Goal: Task Accomplishment & Management: Manage account settings

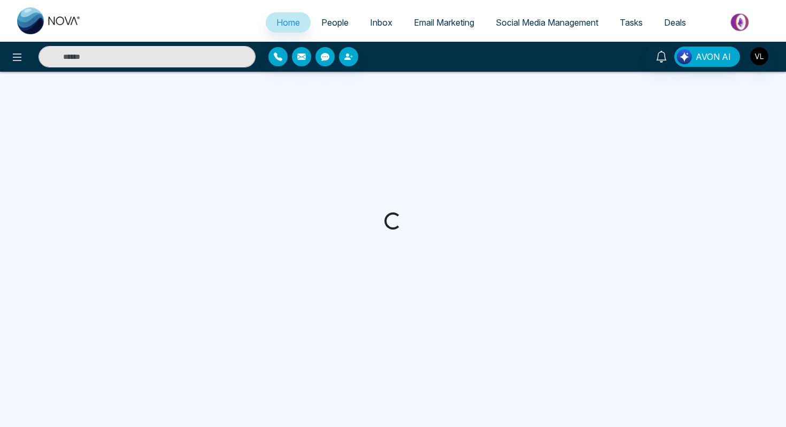
select select "*"
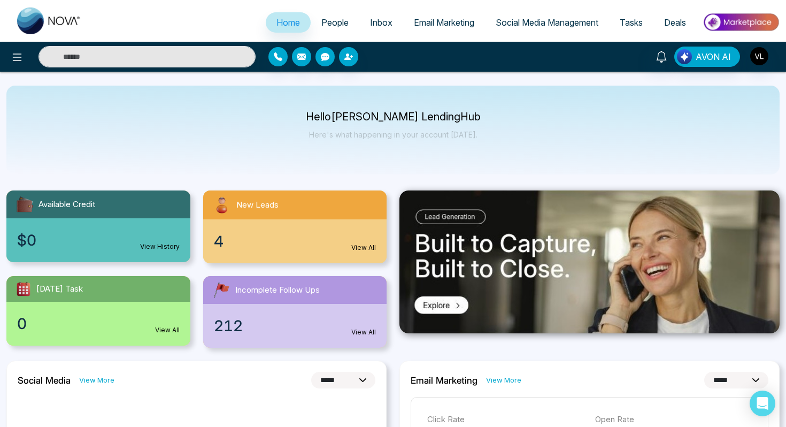
click at [328, 27] on span "People" at bounding box center [334, 22] width 27 height 11
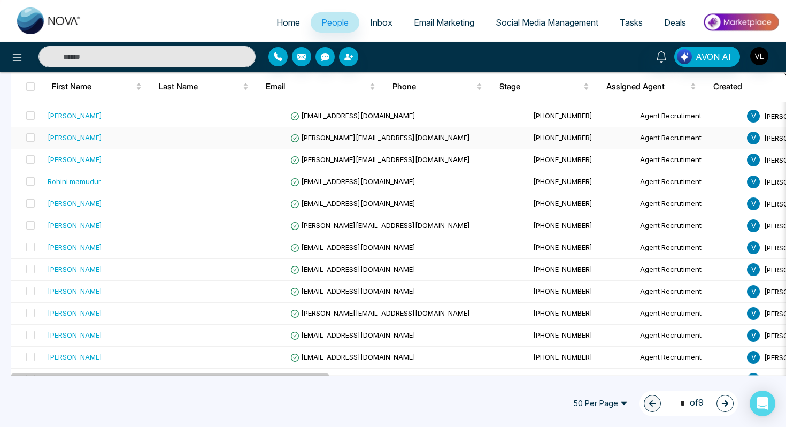
scroll to position [158, 0]
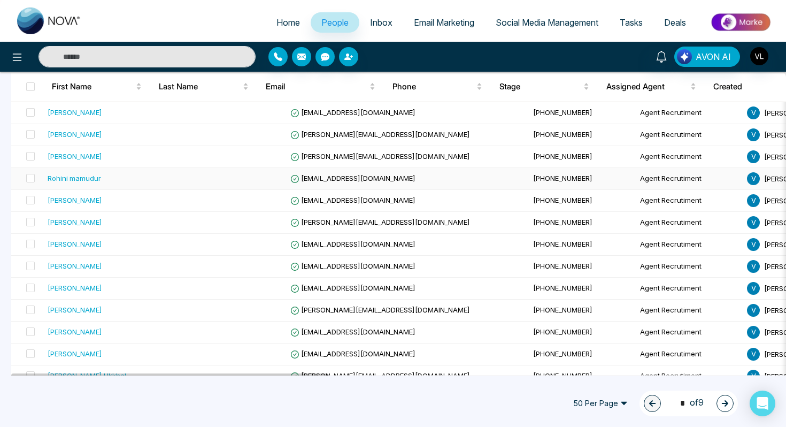
click at [111, 180] on div "Rohini mamudur" at bounding box center [111, 178] width 127 height 11
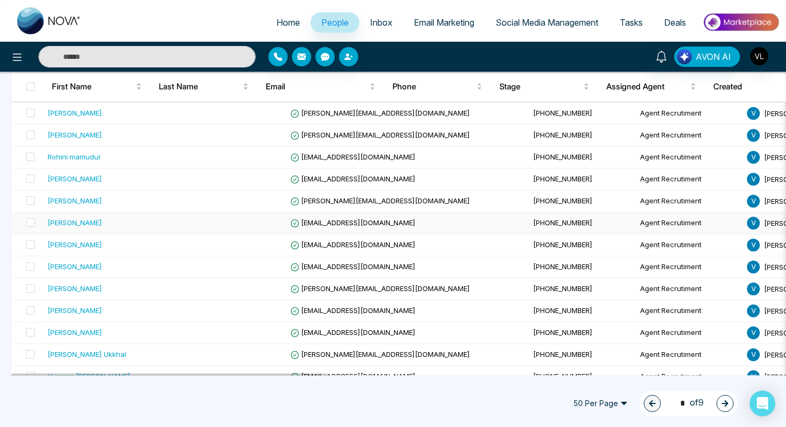
scroll to position [180, 0]
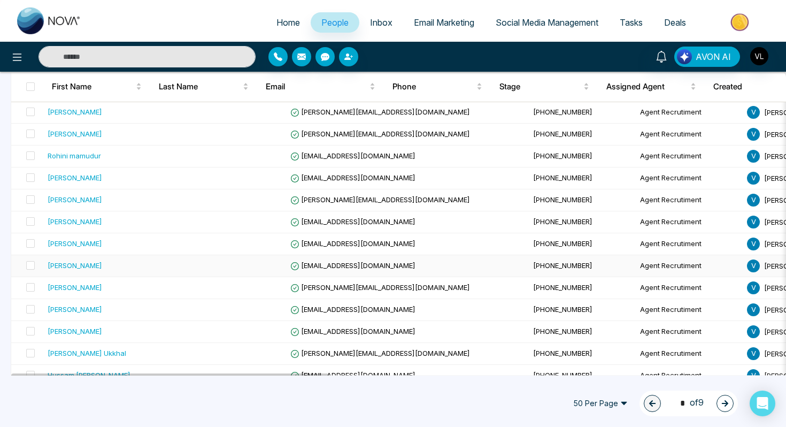
click at [84, 263] on div "[PERSON_NAME]" at bounding box center [111, 265] width 127 height 11
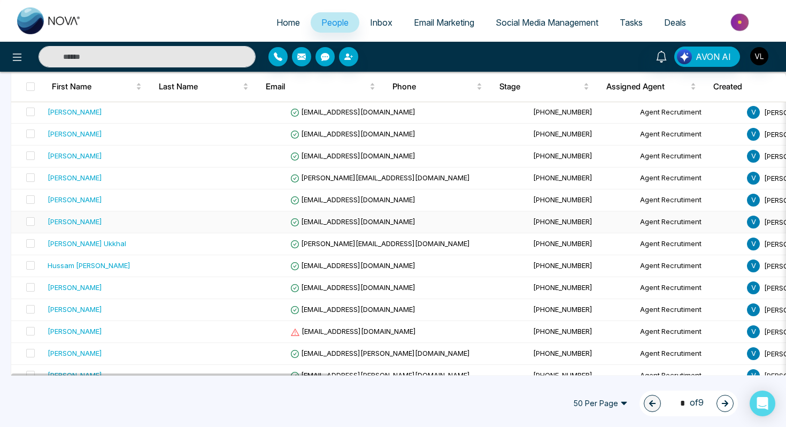
scroll to position [291, 0]
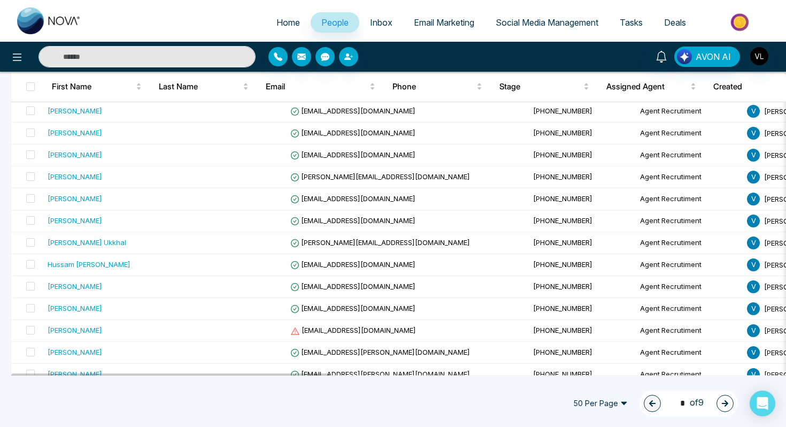
click at [636, 18] on span "Tasks" at bounding box center [631, 22] width 23 height 11
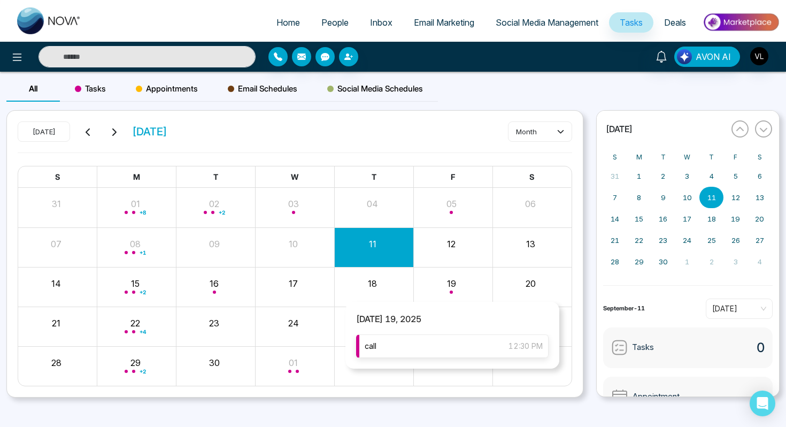
click at [429, 345] on div "call 12:30 PM" at bounding box center [452, 346] width 192 height 24
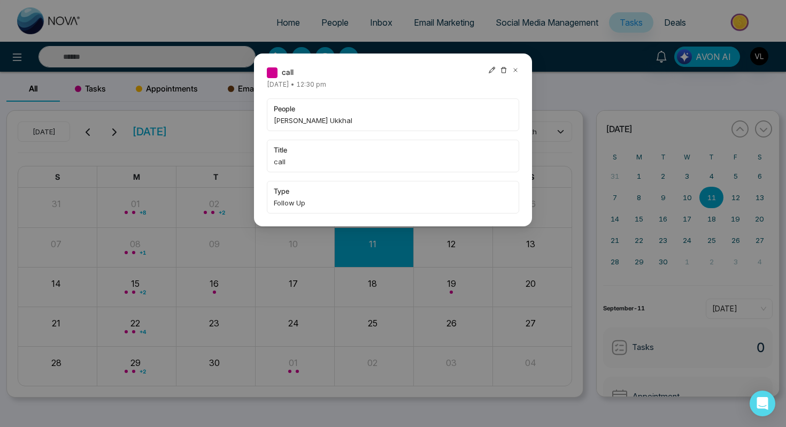
click at [518, 67] on icon at bounding box center [515, 69] width 7 height 7
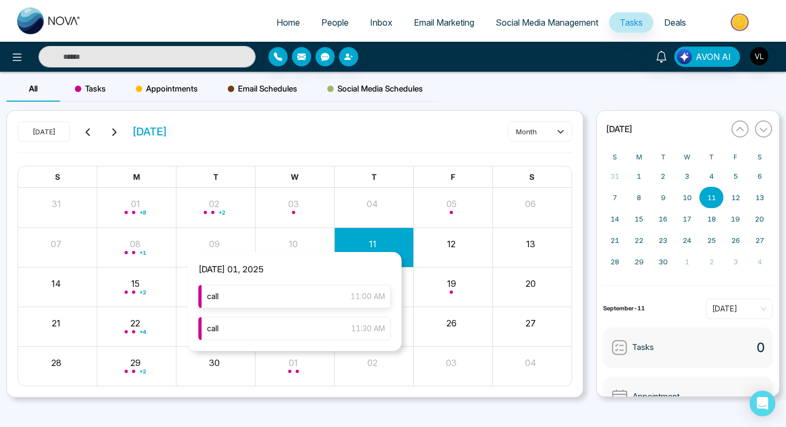
click at [260, 297] on div "call 11:00 AM" at bounding box center [294, 296] width 192 height 24
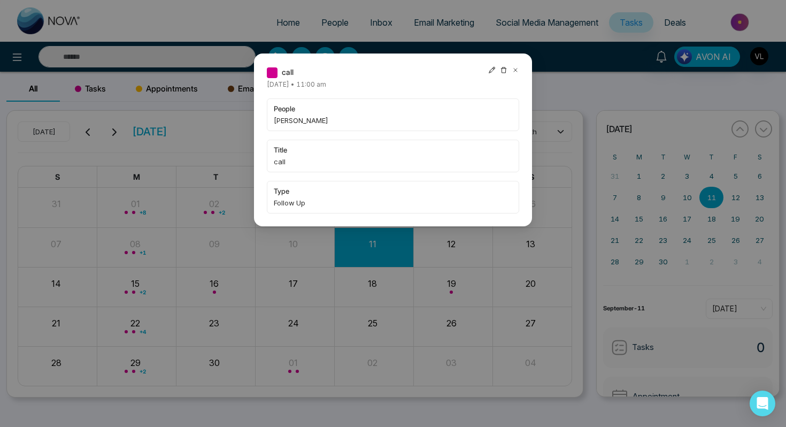
click at [515, 72] on icon at bounding box center [515, 69] width 7 height 7
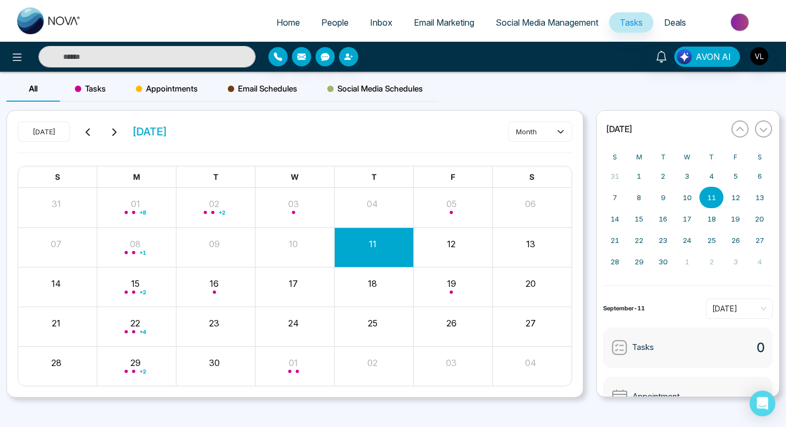
click at [89, 132] on icon at bounding box center [88, 132] width 9 height 9
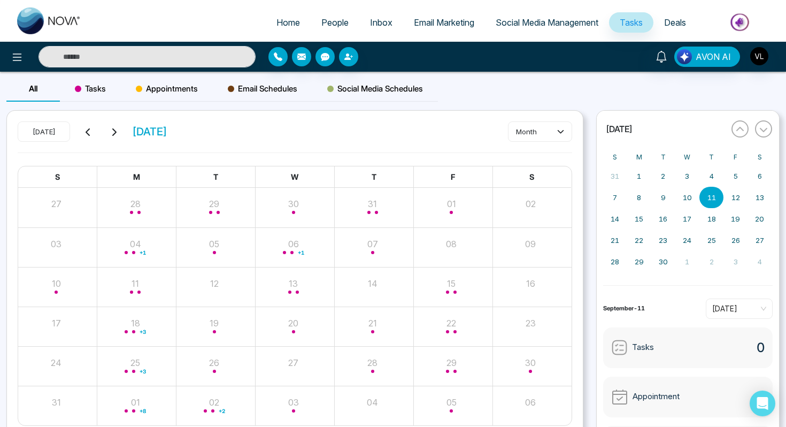
scroll to position [49, 0]
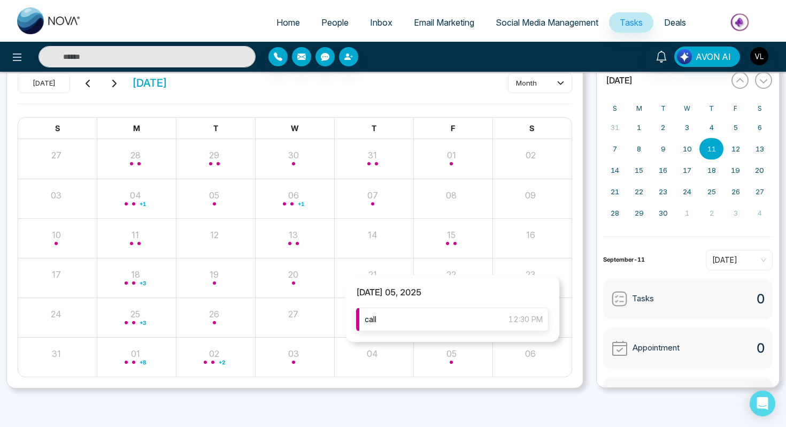
click at [439, 323] on div "call 12:30 PM" at bounding box center [452, 319] width 192 height 24
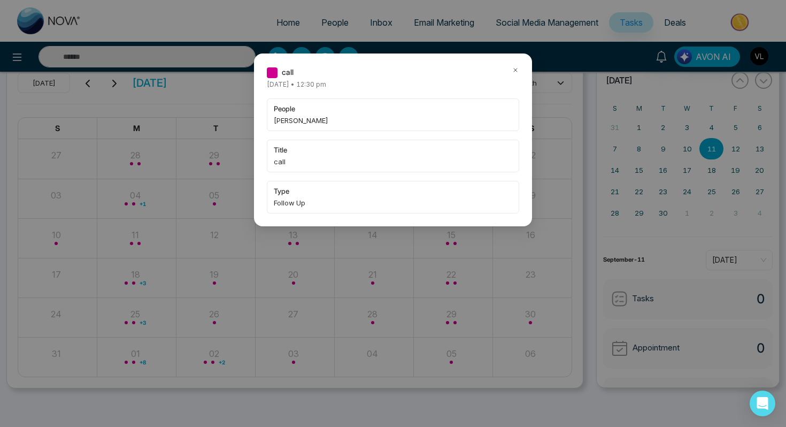
click at [513, 67] on icon at bounding box center [515, 69] width 7 height 7
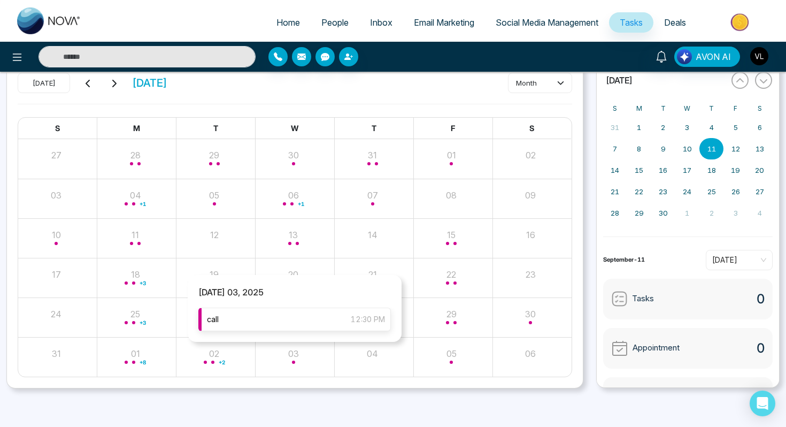
click at [301, 320] on div "call 12:30 PM" at bounding box center [294, 319] width 192 height 24
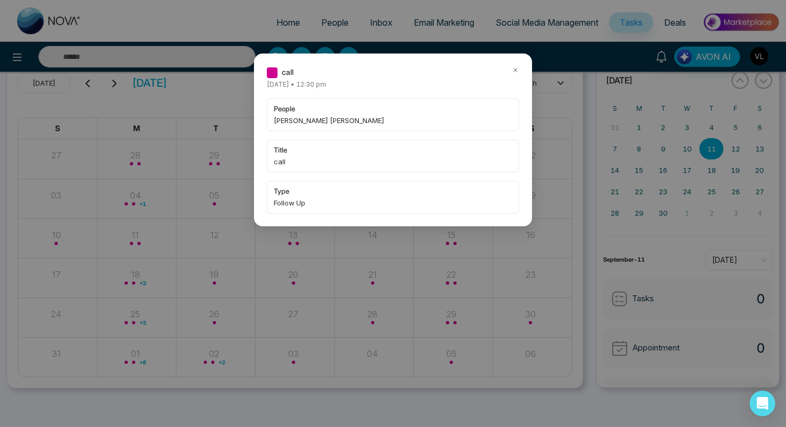
click at [510, 68] on div "call" at bounding box center [393, 72] width 252 height 12
click at [514, 72] on icon at bounding box center [515, 69] width 7 height 7
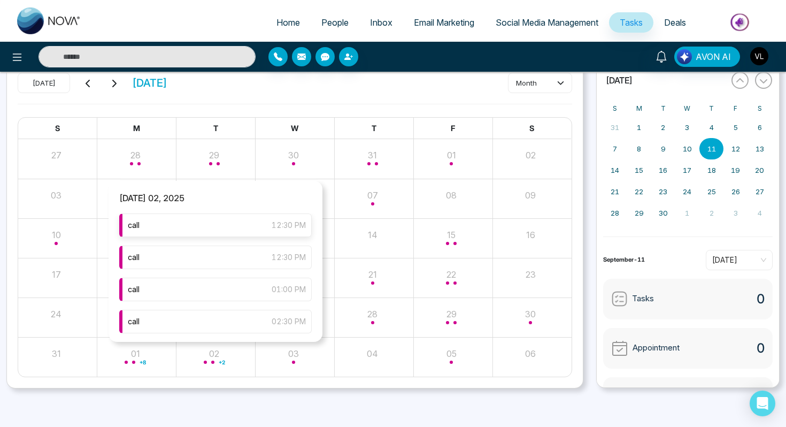
click at [244, 222] on div "call 12:30 PM" at bounding box center [215, 225] width 192 height 24
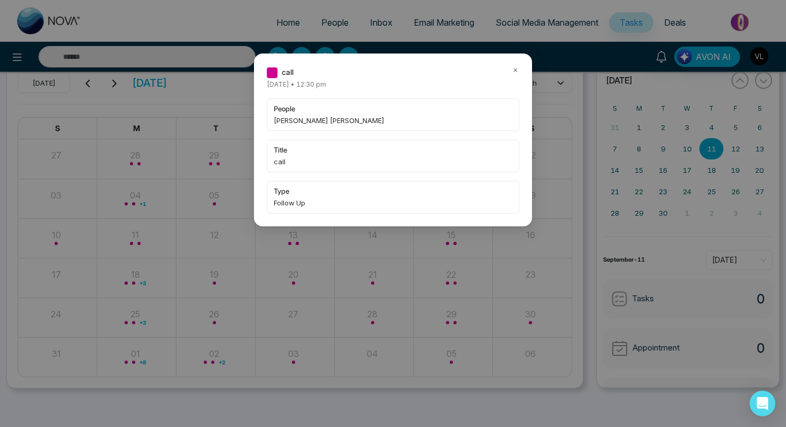
click at [510, 67] on div "call" at bounding box center [393, 72] width 252 height 12
click at [515, 71] on icon at bounding box center [515, 69] width 7 height 7
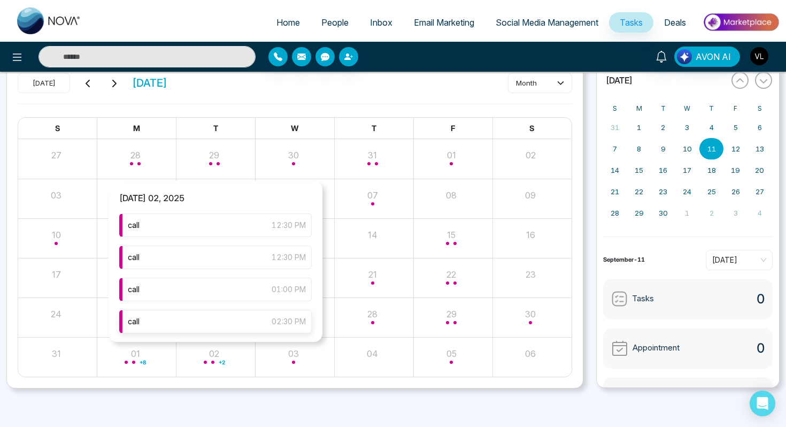
click at [210, 321] on div "call 02:30 PM" at bounding box center [215, 322] width 192 height 24
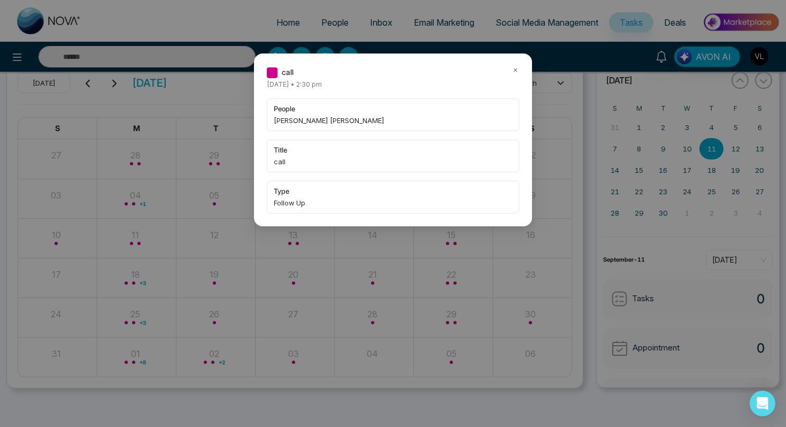
click at [514, 68] on icon at bounding box center [515, 69] width 7 height 7
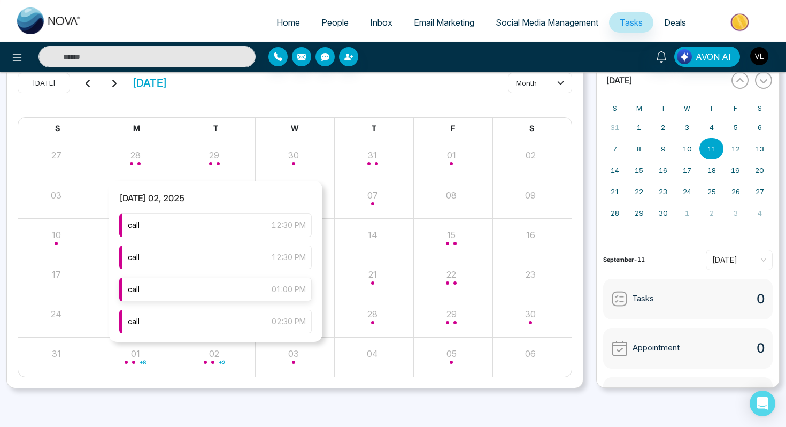
click at [226, 287] on div "call 01:00 PM" at bounding box center [215, 289] width 192 height 24
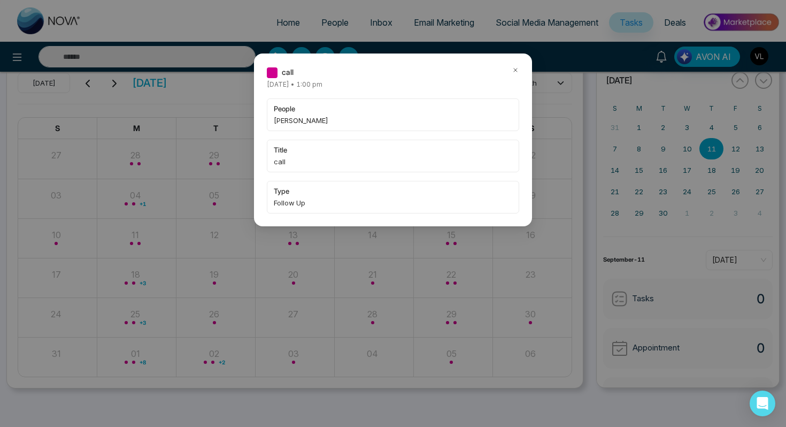
click at [514, 70] on icon at bounding box center [515, 69] width 7 height 7
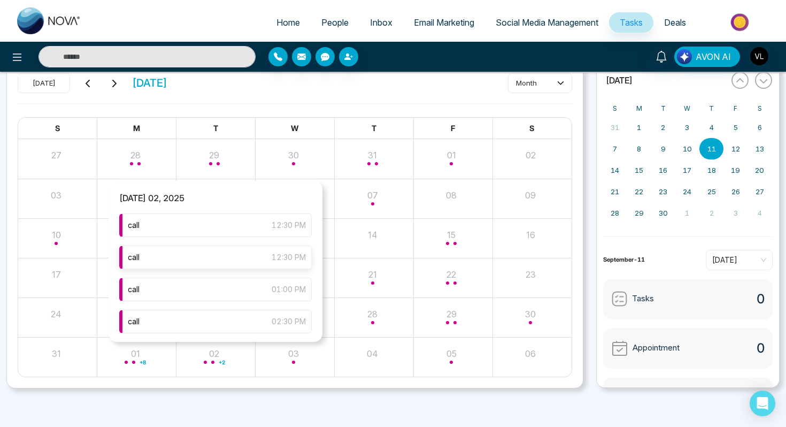
click at [238, 258] on div "call 12:30 PM" at bounding box center [215, 257] width 192 height 24
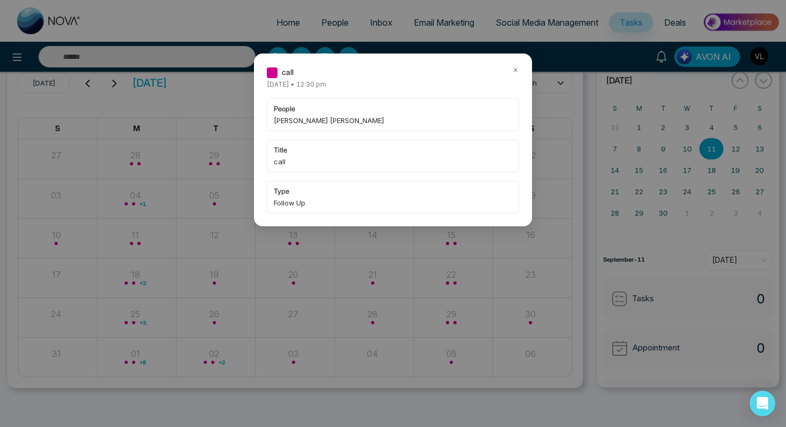
click at [520, 68] on div "call [DATE] • 12:30 pm people [PERSON_NAME] [PERSON_NAME] title call type Follo…" at bounding box center [393, 139] width 278 height 173
click at [520, 70] on div "call [DATE] • 12:30 pm people [PERSON_NAME] [PERSON_NAME] title call type Follo…" at bounding box center [393, 139] width 278 height 173
click at [517, 70] on icon at bounding box center [515, 69] width 7 height 7
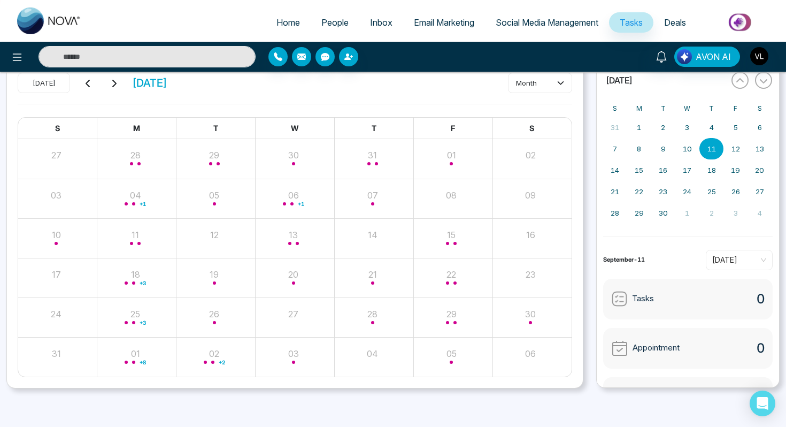
click at [91, 60] on input "text" at bounding box center [146, 56] width 217 height 21
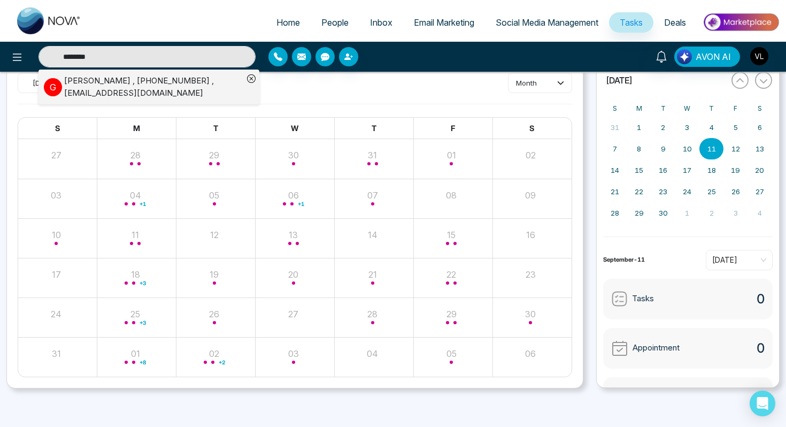
type input "********"
click at [70, 93] on div "[PERSON_NAME] , [PHONE_NUMBER] , [EMAIL_ADDRESS][DOMAIN_NAME]" at bounding box center [153, 87] width 179 height 24
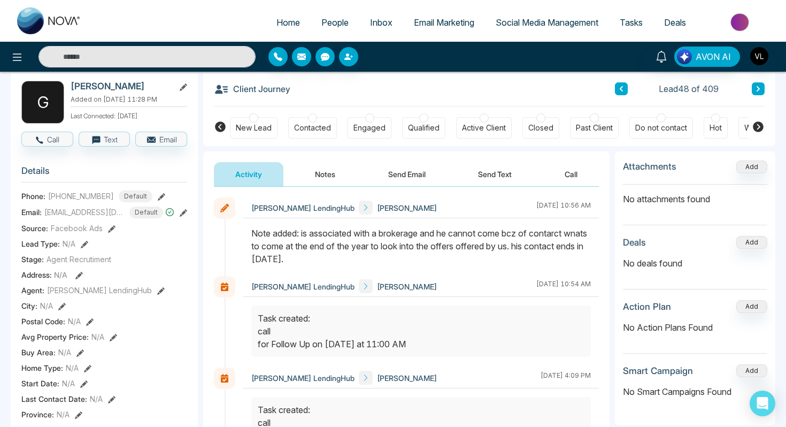
scroll to position [41, 0]
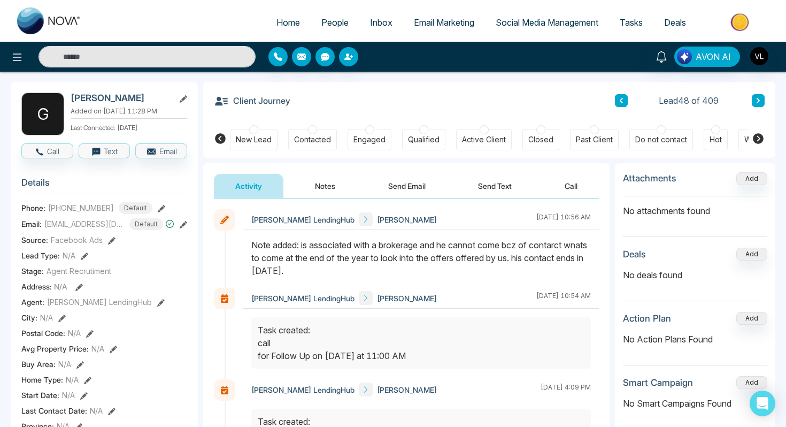
click at [681, 24] on span "Deals" at bounding box center [675, 22] width 22 height 11
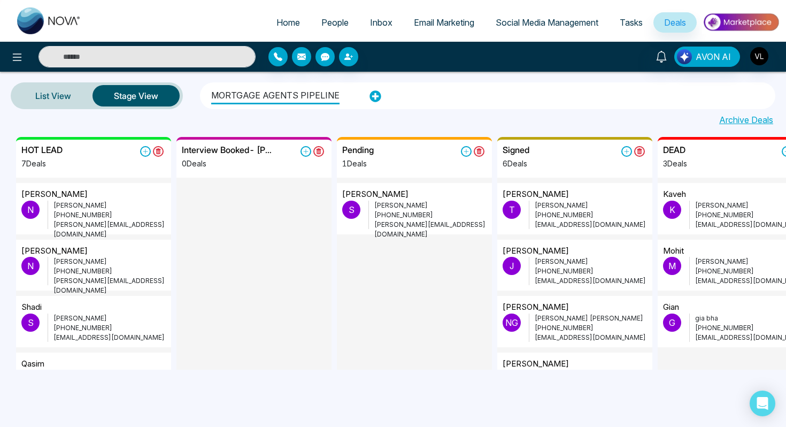
click at [321, 24] on span "People" at bounding box center [334, 22] width 27 height 11
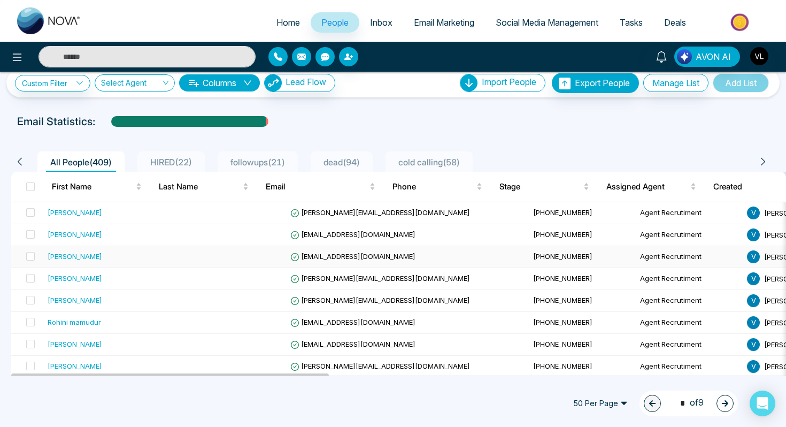
scroll to position [16, 0]
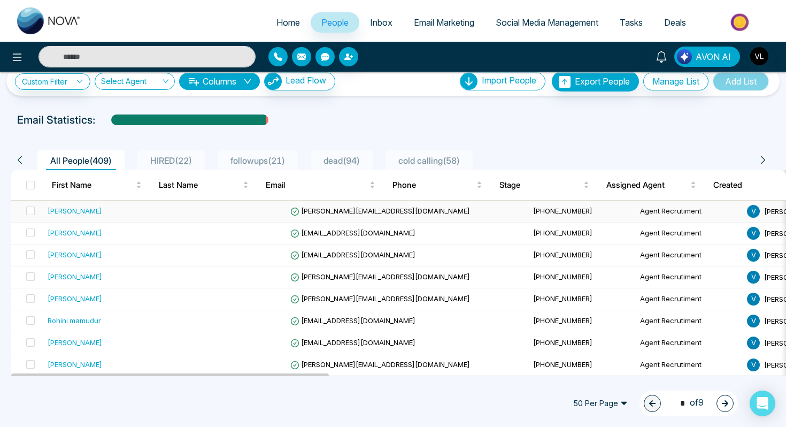
click at [329, 210] on span "[PERSON_NAME][EMAIL_ADDRESS][DOMAIN_NAME]" at bounding box center [380, 210] width 180 height 9
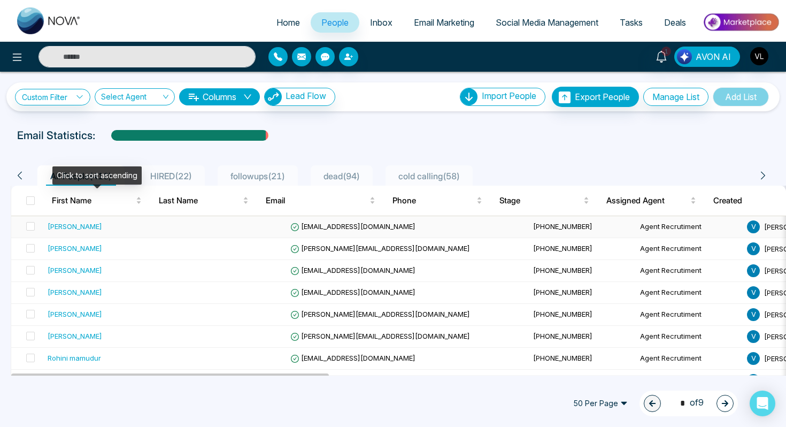
click at [105, 217] on td "[PERSON_NAME]" at bounding box center [111, 227] width 136 height 22
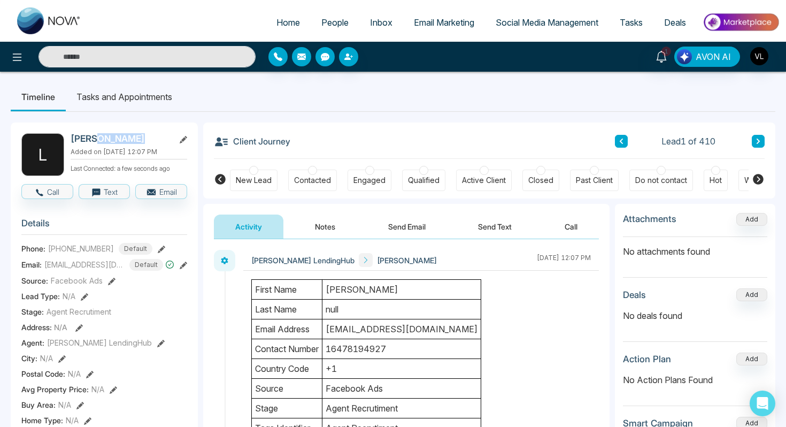
drag, startPoint x: 135, startPoint y: 144, endPoint x: 94, endPoint y: 143, distance: 41.7
click at [94, 143] on div "Laura Delorey Added on September 11 2025 | 12:07 PM Last Connected: a few secon…" at bounding box center [129, 154] width 117 height 43
copy div "Delorey"
click at [326, 212] on div "Activity Notes Send Email Send Text Call" at bounding box center [406, 221] width 406 height 35
click at [326, 243] on div "Vrinda LendingHub Laura Delorey September 11 2025 | 12:07 PM" at bounding box center [406, 349] width 406 height 220
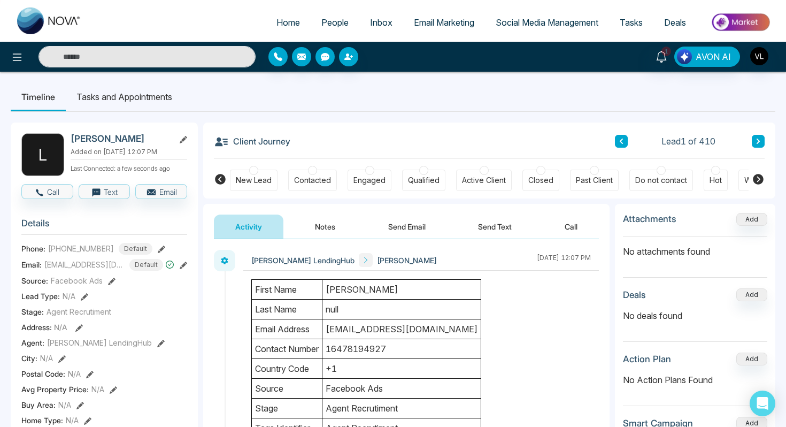
click at [321, 224] on button "Notes" at bounding box center [325, 226] width 63 height 24
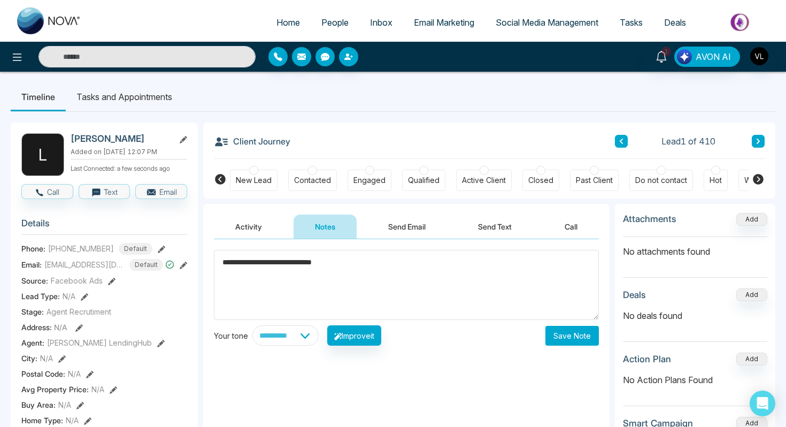
type textarea "**********"
click at [580, 332] on button "Save Note" at bounding box center [571, 336] width 53 height 20
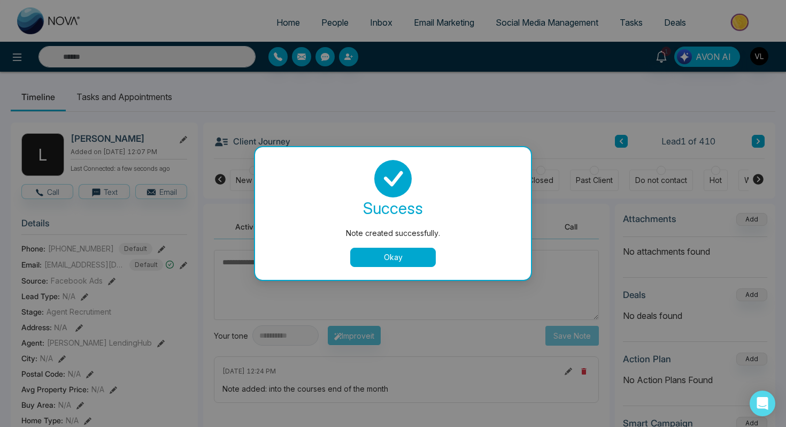
click at [393, 257] on button "Okay" at bounding box center [393, 257] width 86 height 19
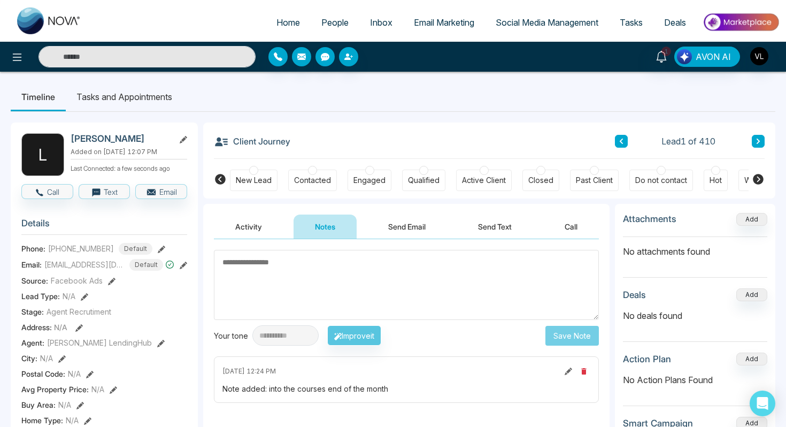
click at [106, 96] on li "Tasks and Appointments" at bounding box center [124, 96] width 117 height 29
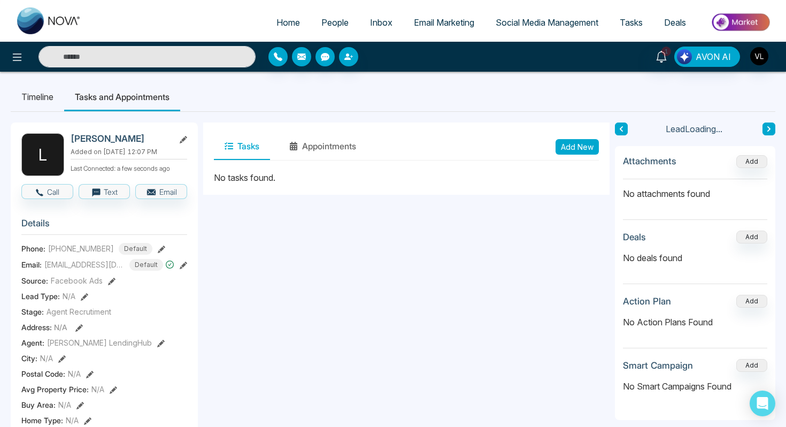
click at [583, 150] on button "Add New" at bounding box center [577, 147] width 43 height 16
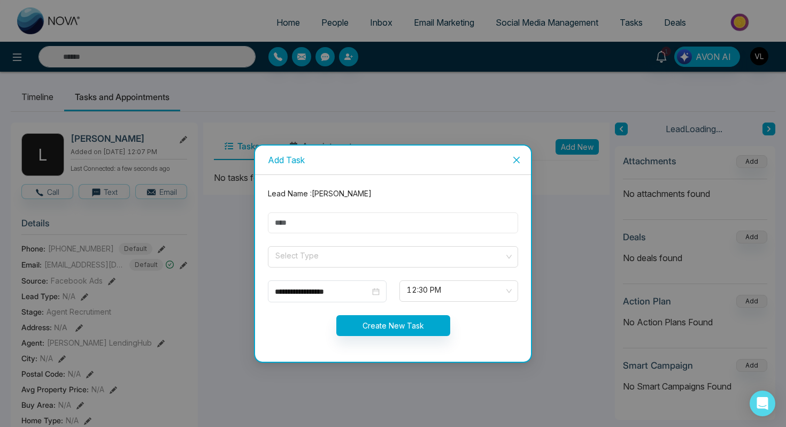
click at [376, 230] on input "text" at bounding box center [393, 222] width 250 height 21
type input "****"
click at [357, 250] on input "search" at bounding box center [389, 254] width 230 height 16
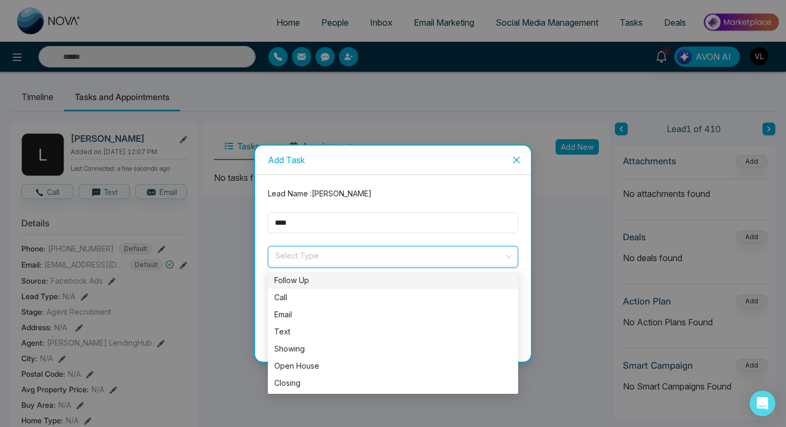
click at [308, 279] on div "Follow Up" at bounding box center [392, 280] width 237 height 12
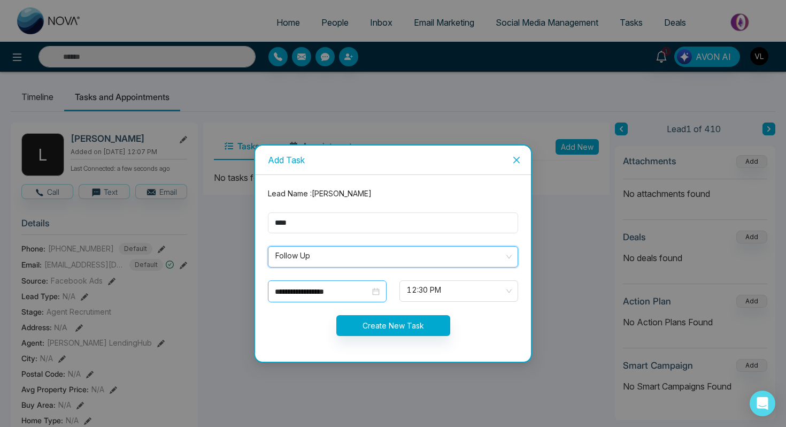
click at [364, 289] on input "**********" at bounding box center [322, 292] width 95 height 12
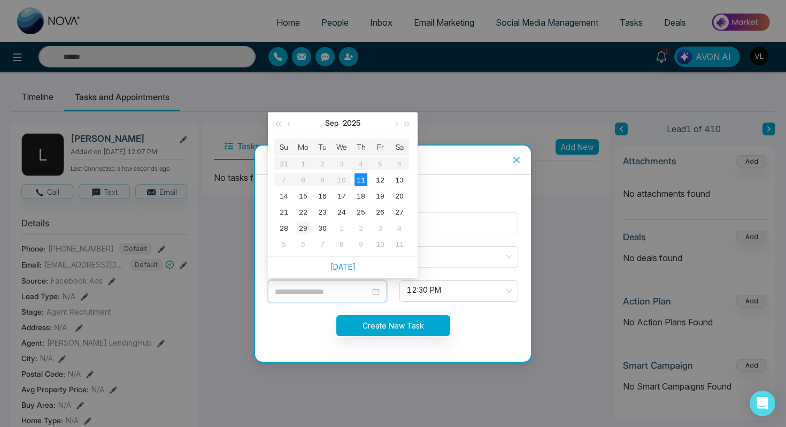
type input "**********"
click at [306, 227] on div "29" at bounding box center [303, 227] width 13 height 13
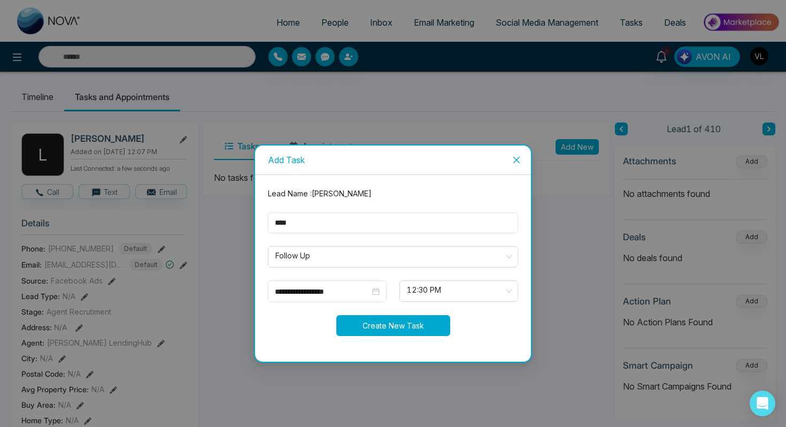
click at [398, 319] on button "Create New Task" at bounding box center [393, 325] width 114 height 21
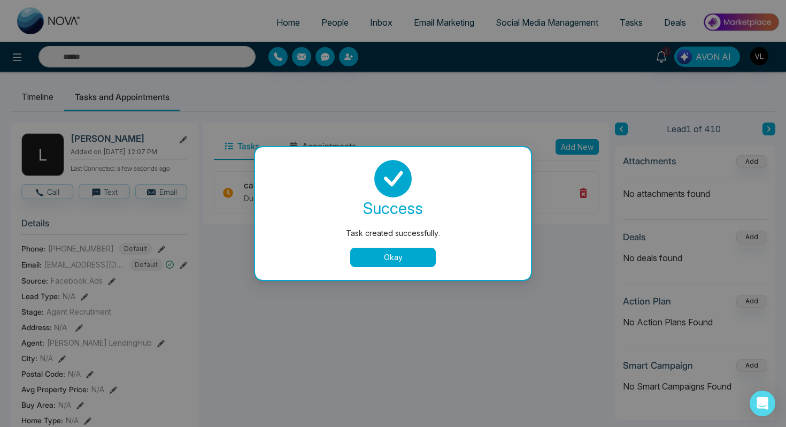
click at [387, 258] on button "Okay" at bounding box center [393, 257] width 86 height 19
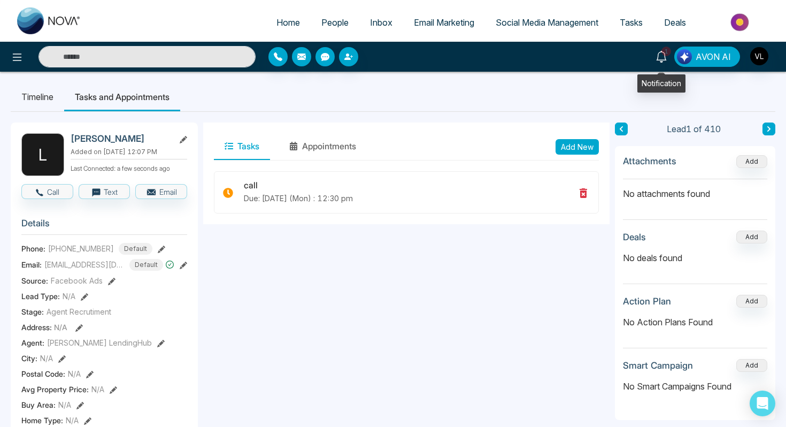
click at [659, 56] on icon at bounding box center [661, 57] width 10 height 12
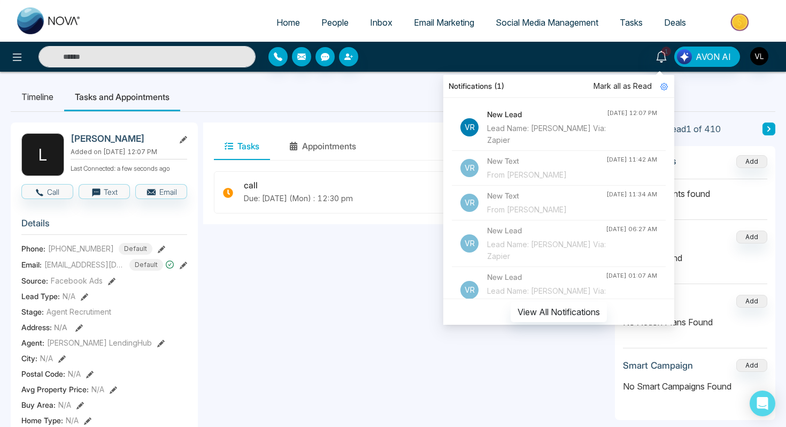
click at [626, 83] on span "Mark all as Read" at bounding box center [622, 86] width 58 height 12
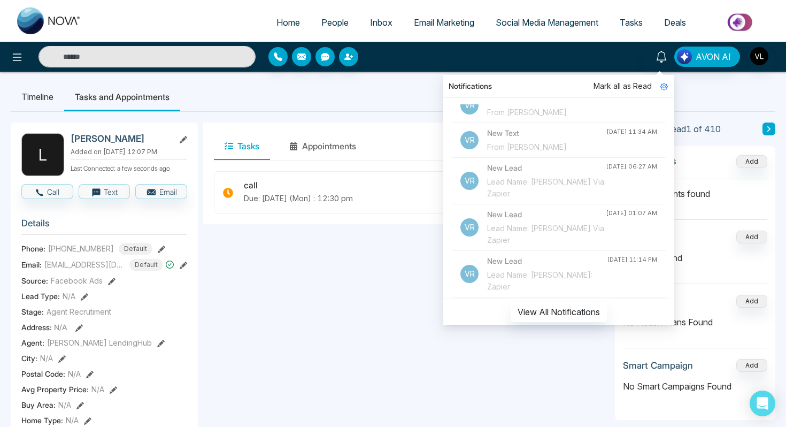
scroll to position [109, 0]
click at [562, 148] on div "Lead Name: Areef Rahman Via: Zapier" at bounding box center [546, 141] width 119 height 24
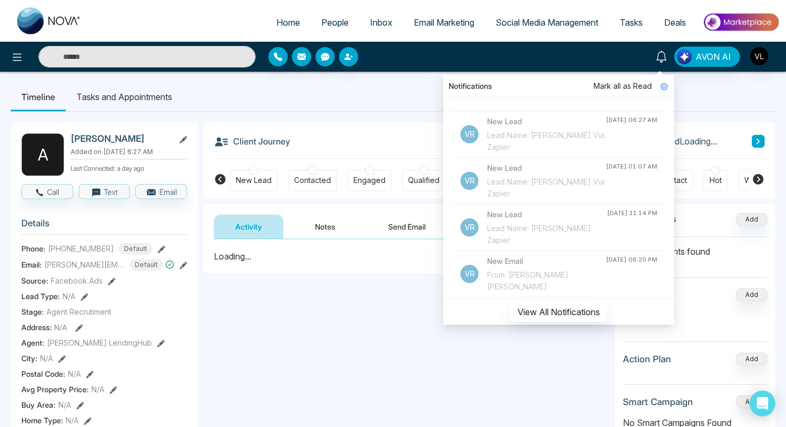
click at [298, 375] on div "**********" at bounding box center [406, 346] width 406 height 214
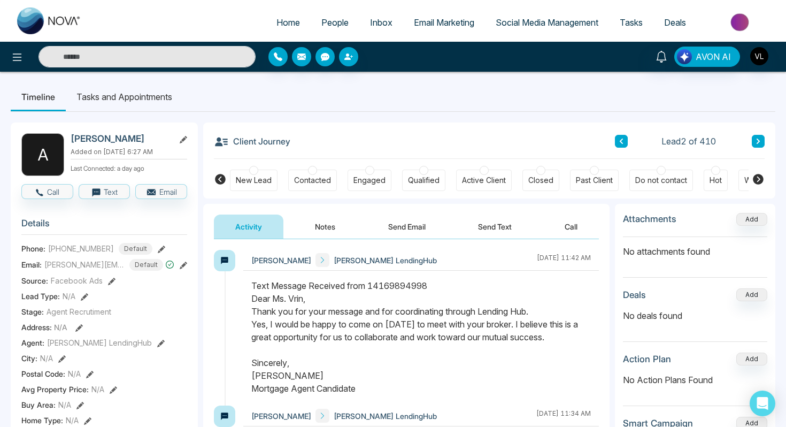
drag, startPoint x: 276, startPoint y: 321, endPoint x: 506, endPoint y: 350, distance: 231.2
click at [511, 353] on div "Text Message Received from 14169894998 Dear Ms. Vrin, Thank you for your messag…" at bounding box center [421, 336] width 340 height 115
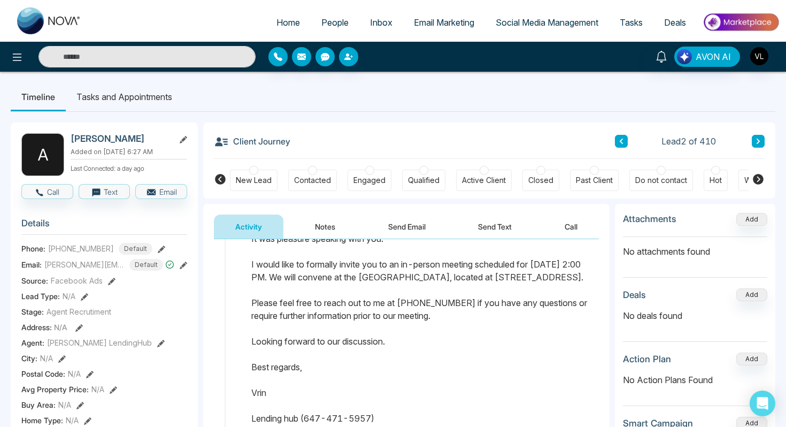
scroll to position [400, 0]
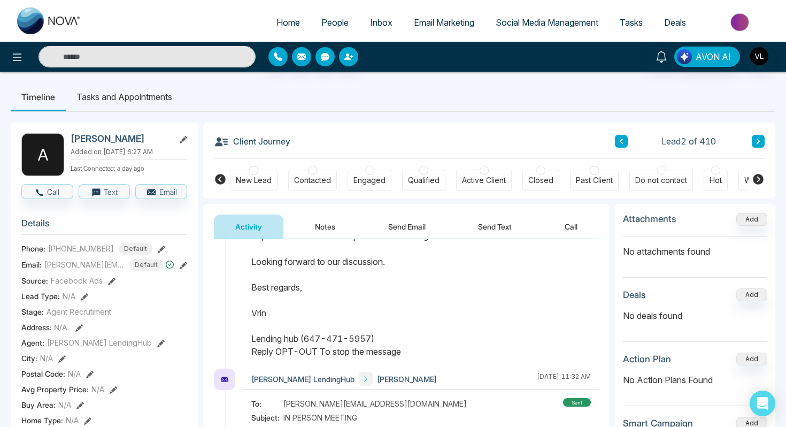
click at [323, 24] on span "People" at bounding box center [334, 22] width 27 height 11
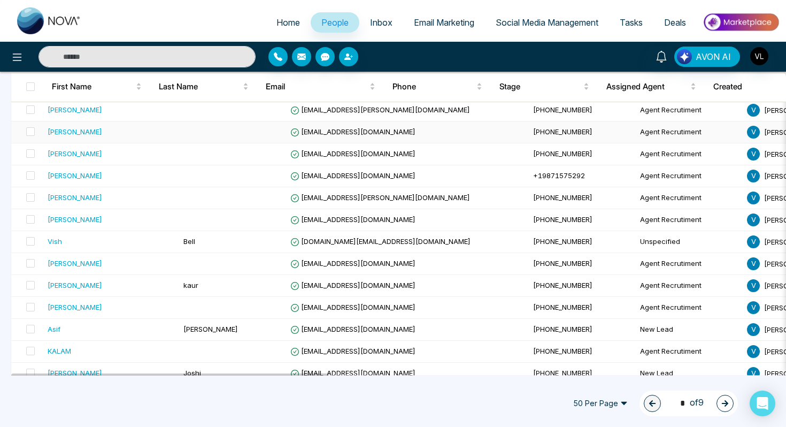
scroll to position [939, 0]
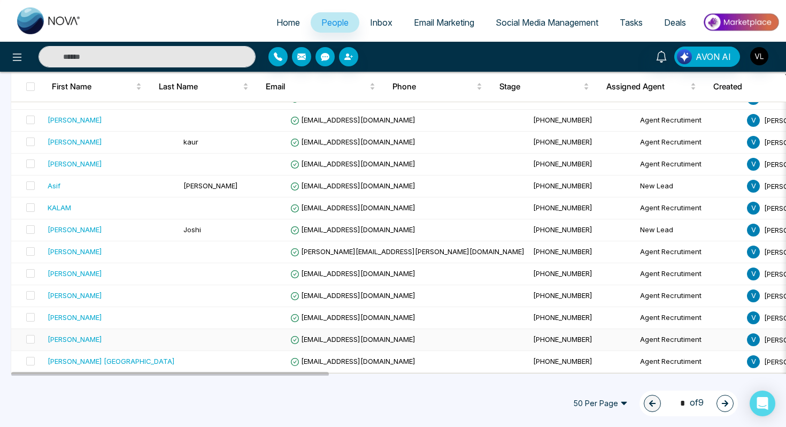
click at [137, 344] on td "[PERSON_NAME]" at bounding box center [111, 340] width 136 height 22
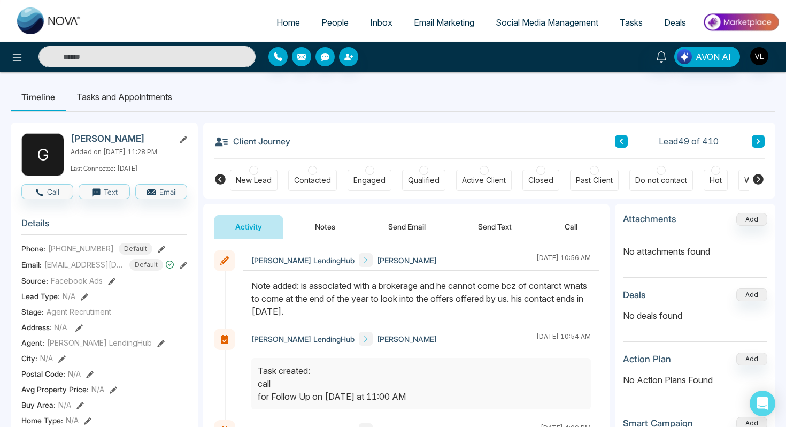
click at [84, 65] on input "text" at bounding box center [146, 56] width 217 height 21
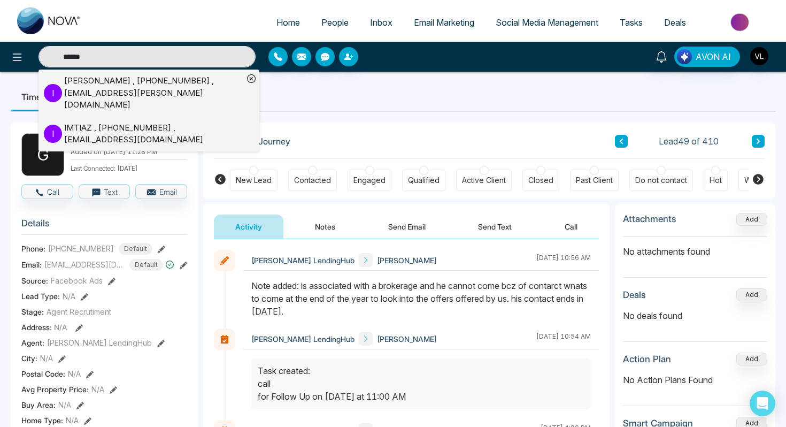
type input "******"
click at [67, 90] on div "Imtiaz Ferdous , +14165188889 , imtiaz.a.ferdous@gmail.com" at bounding box center [153, 93] width 179 height 36
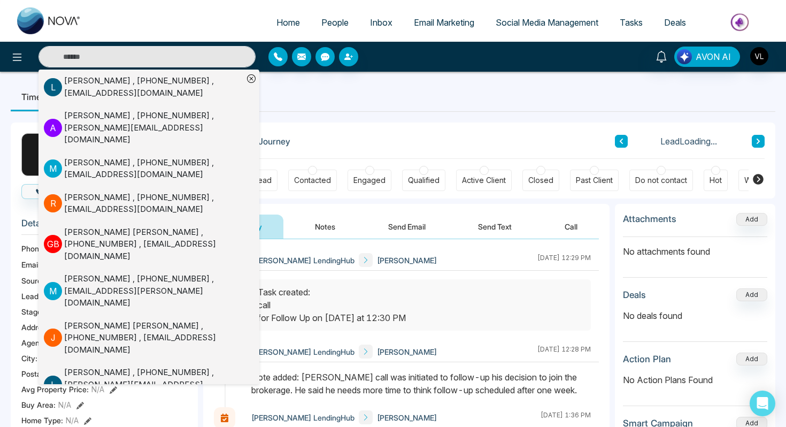
click at [28, 246] on span "Phone:" at bounding box center [33, 248] width 24 height 11
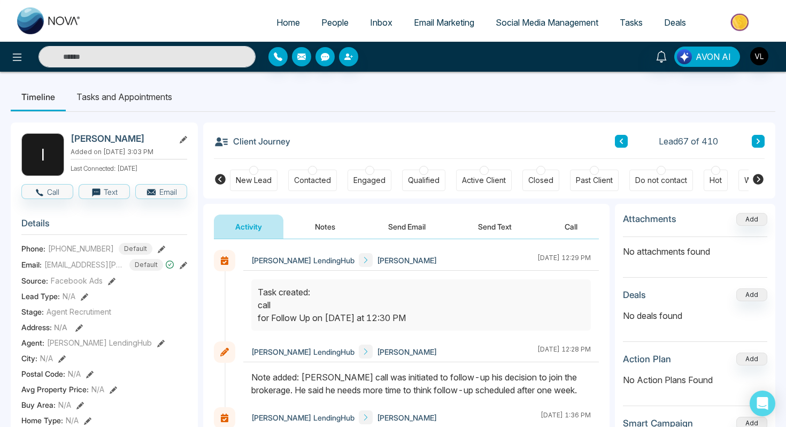
click at [338, 30] on link "People" at bounding box center [335, 22] width 49 height 20
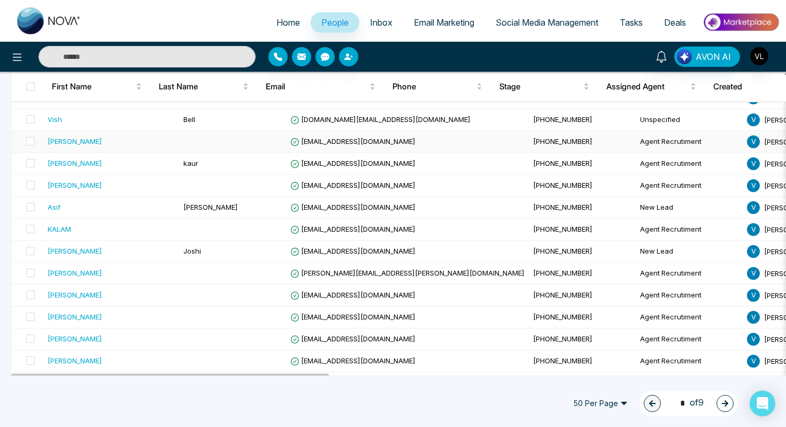
scroll to position [939, 0]
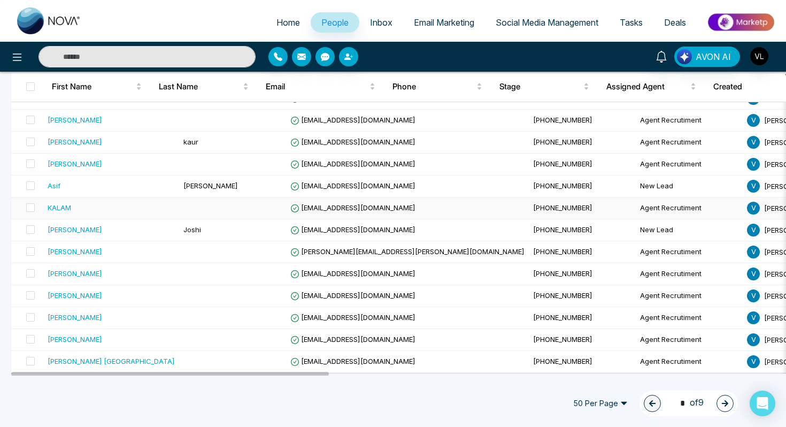
click at [179, 212] on td at bounding box center [232, 208] width 107 height 22
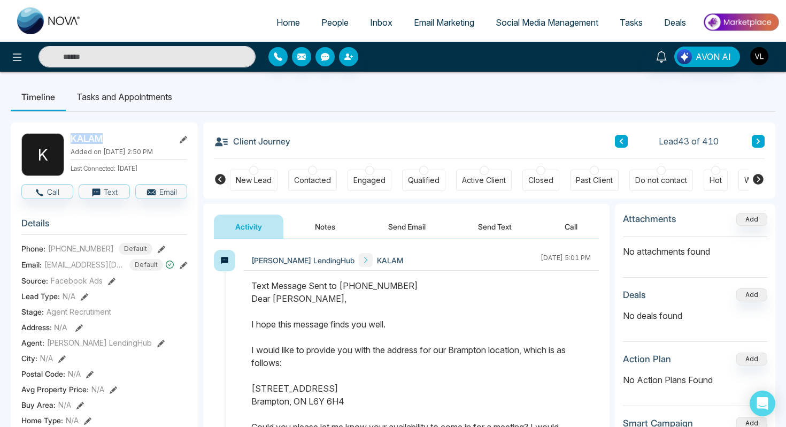
drag, startPoint x: 107, startPoint y: 136, endPoint x: 71, endPoint y: 137, distance: 36.9
click at [70, 136] on div "K KALAM Added on August 19 2025 | 2:50 PM Last Connected: 23 days ago" at bounding box center [104, 154] width 166 height 43
copy h2 "KALAM"
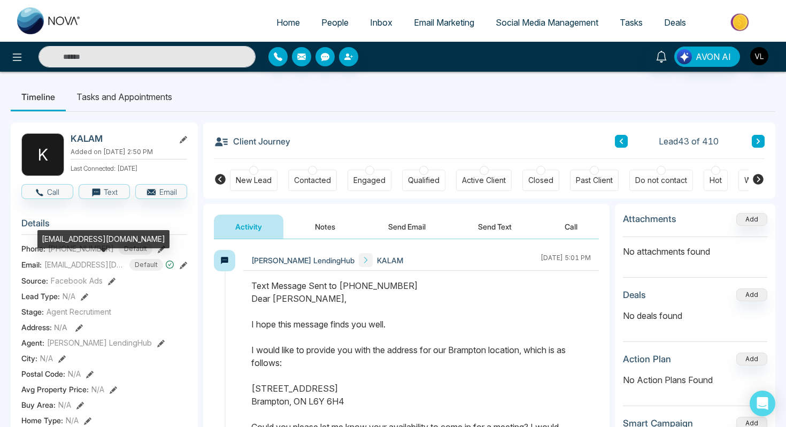
click at [89, 238] on div "[EMAIL_ADDRESS][DOMAIN_NAME]" at bounding box center [103, 239] width 132 height 18
copy div "[EMAIL_ADDRESS][DOMAIN_NAME]"
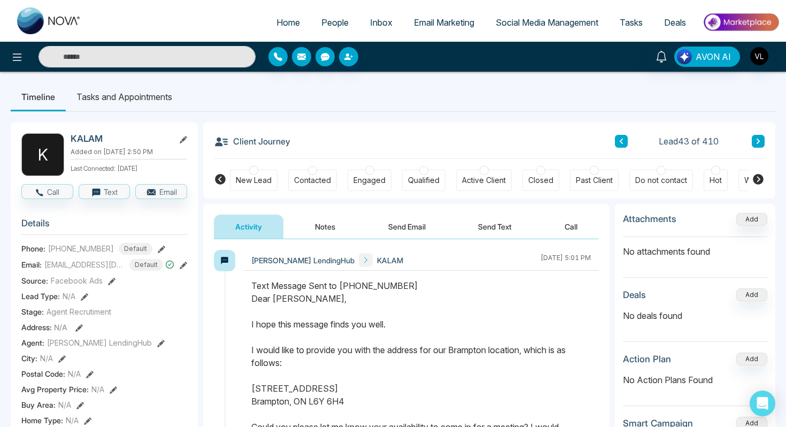
click at [89, 250] on span "[PHONE_NUMBER]" at bounding box center [81, 248] width 66 height 11
copy span "[PHONE_NUMBER]"
click at [86, 53] on input "text" at bounding box center [146, 56] width 217 height 21
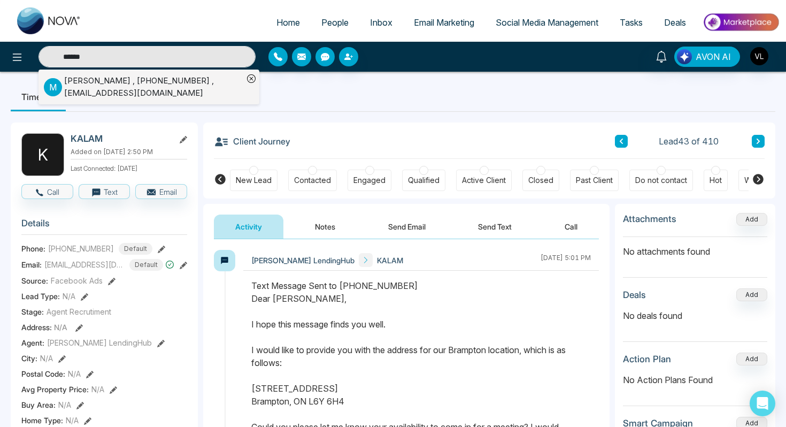
type input "******"
click at [109, 78] on div "Maggie Pham , +14379806222 , Mortgages.mpham@gmail.com" at bounding box center [153, 87] width 179 height 24
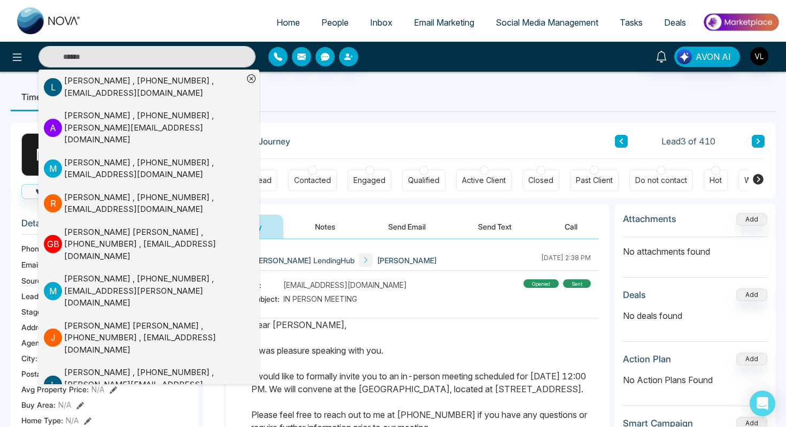
click at [408, 369] on p "Dear Maggie, It was pleasure speaking with you. I would like to formally invite…" at bounding box center [421, 427] width 340 height 218
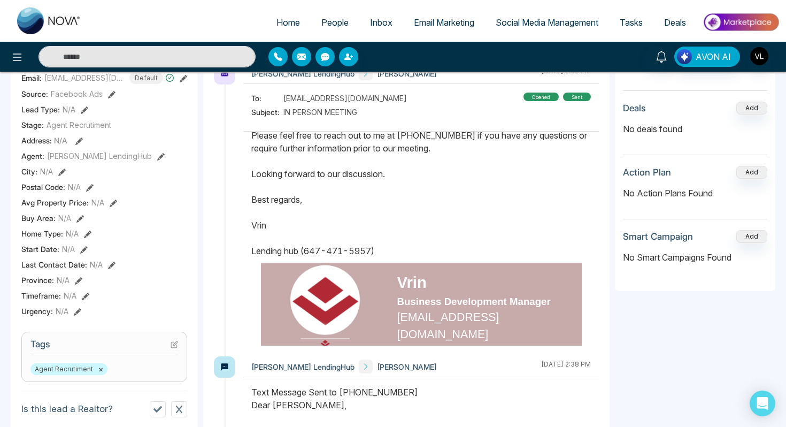
scroll to position [99, 0]
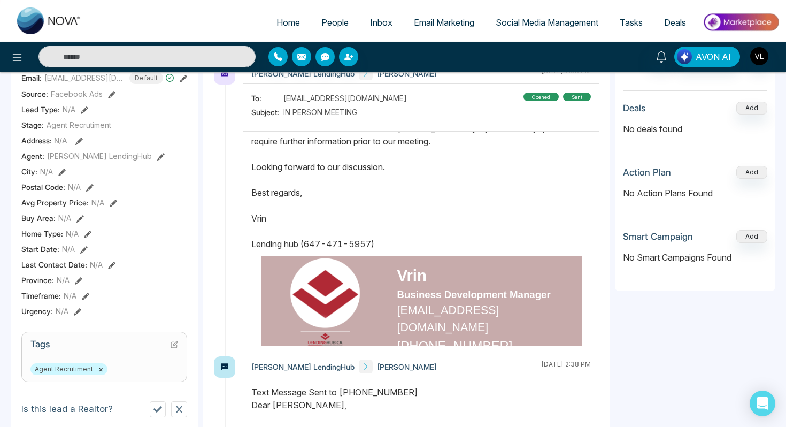
drag, startPoint x: 252, startPoint y: 137, endPoint x: 384, endPoint y: 255, distance: 177.2
click at [384, 250] on p "Dear Maggie, It was pleasure speaking with you. I would like to formally invite…" at bounding box center [421, 141] width 340 height 218
click at [157, 54] on input "text" at bounding box center [146, 56] width 217 height 21
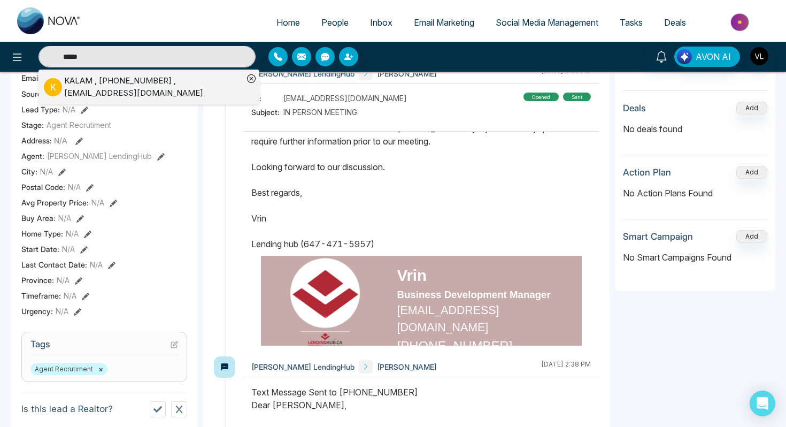
type input "*****"
click at [118, 84] on div "KALAM , +14376617272 , Pkalamkhan@gmail.com" at bounding box center [153, 87] width 179 height 24
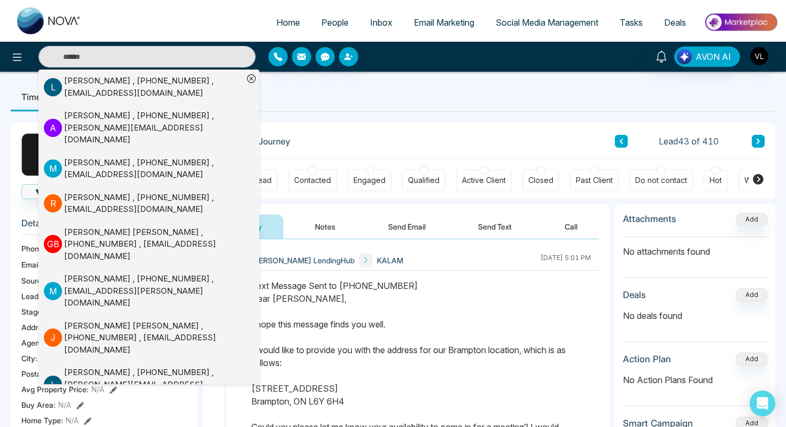
click at [370, 322] on div "Text Message Sent to +14376617272 Dear KALAM, I hope this message finds you wel…" at bounding box center [421, 407] width 340 height 257
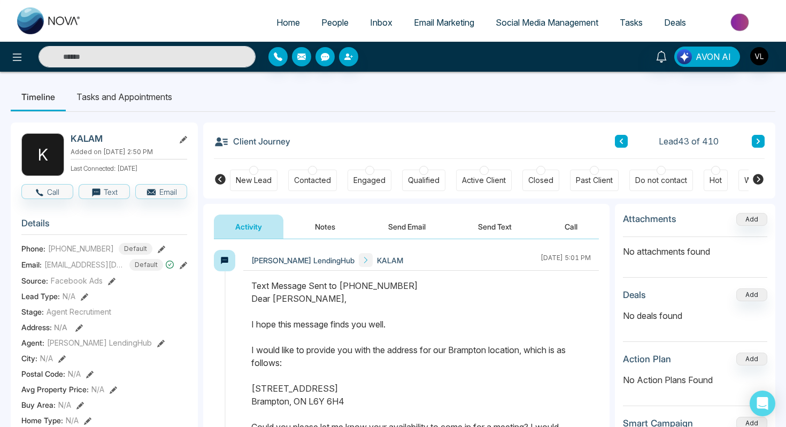
click at [411, 218] on button "Send Email" at bounding box center [407, 226] width 80 height 24
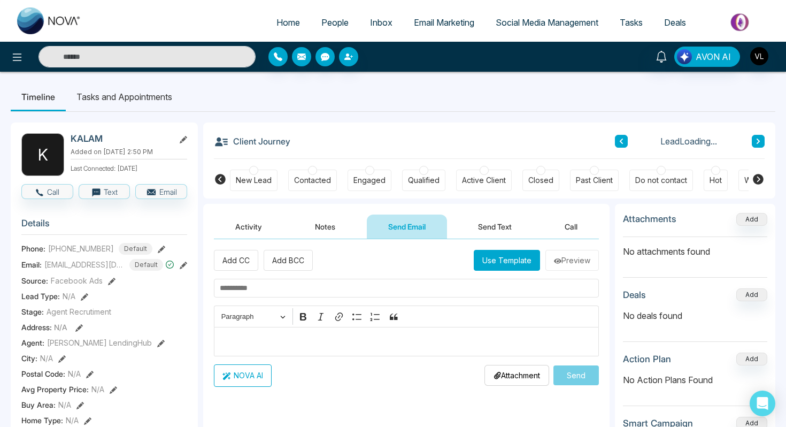
click at [275, 350] on div "Editor editing area: main" at bounding box center [406, 341] width 385 height 29
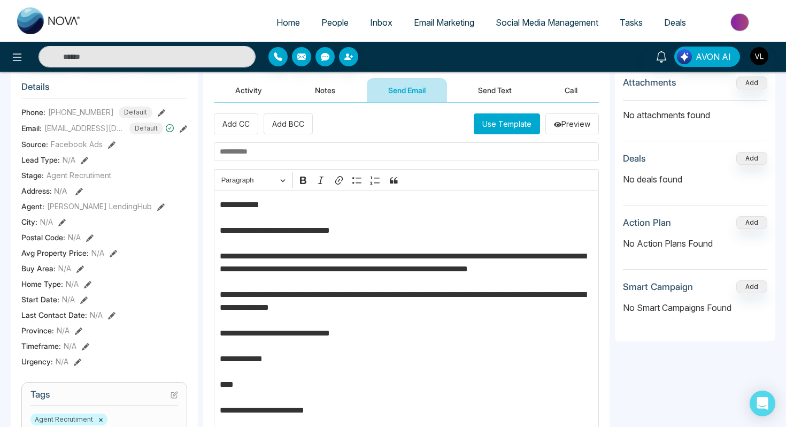
scroll to position [149, 0]
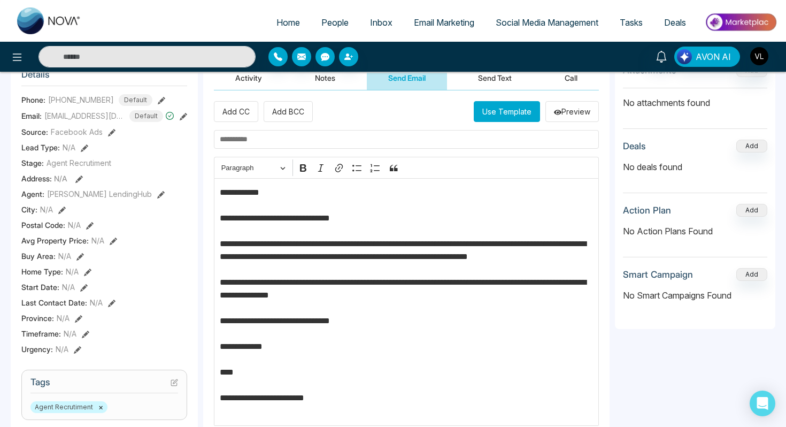
click at [261, 194] on p "**********" at bounding box center [407, 301] width 374 height 231
click at [249, 136] on input "text" at bounding box center [406, 139] width 385 height 19
click at [251, 138] on input "**********" at bounding box center [406, 139] width 385 height 19
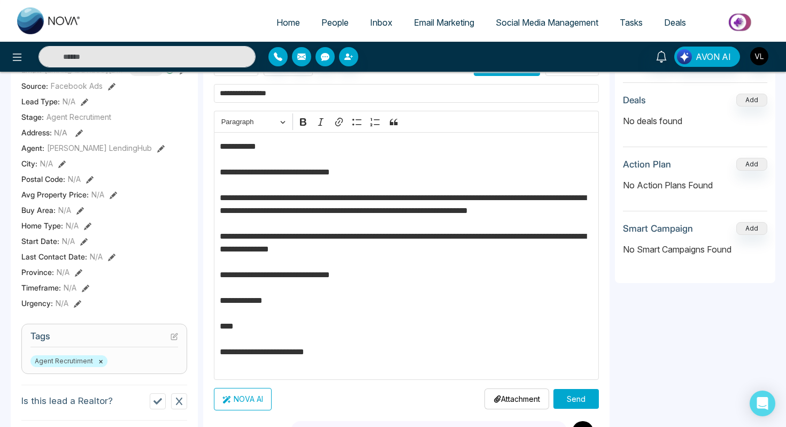
scroll to position [198, 0]
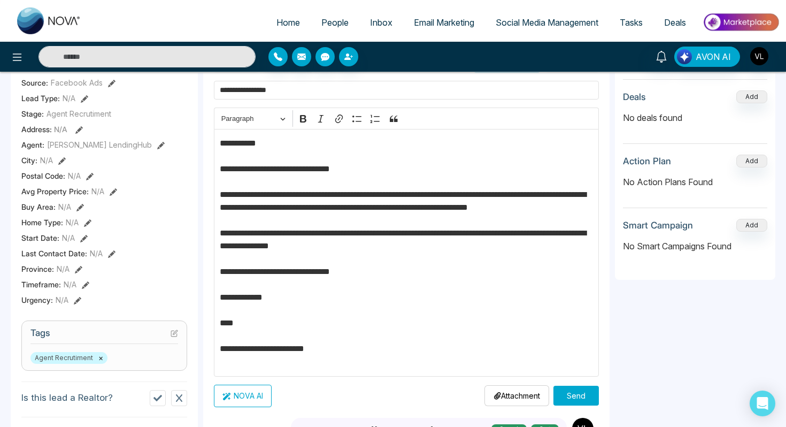
type input "**********"
drag, startPoint x: 230, startPoint y: 209, endPoint x: 219, endPoint y: 209, distance: 11.2
click at [219, 209] on div "**********" at bounding box center [406, 253] width 385 height 248
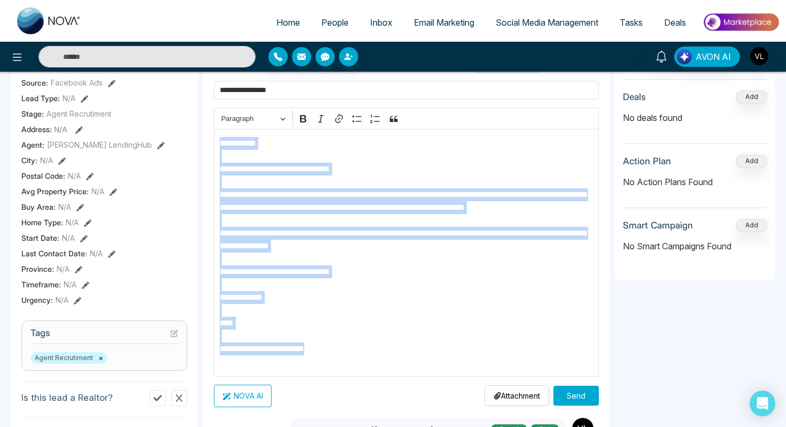
drag, startPoint x: 352, startPoint y: 362, endPoint x: 215, endPoint y: 147, distance: 254.5
click at [215, 146] on div "**********" at bounding box center [406, 253] width 385 height 248
copy p "**********"
click at [578, 398] on button "Send" at bounding box center [575, 395] width 45 height 20
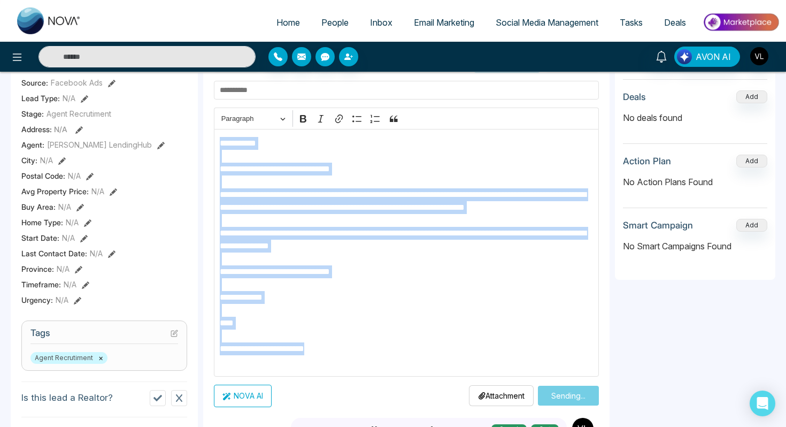
scroll to position [191, 0]
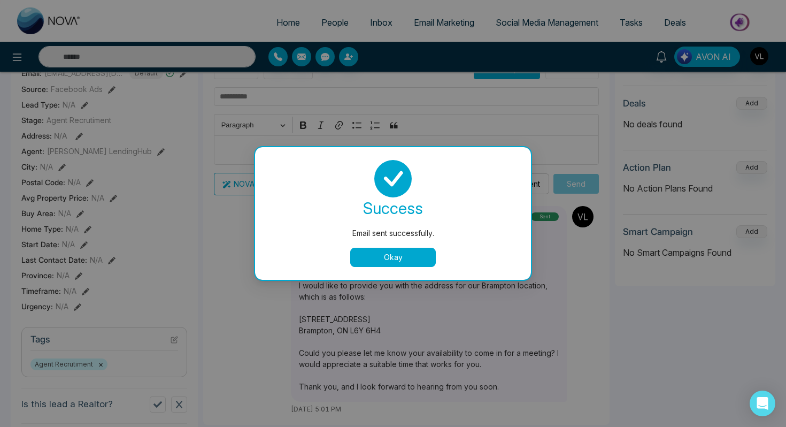
click at [392, 259] on button "Okay" at bounding box center [393, 257] width 86 height 19
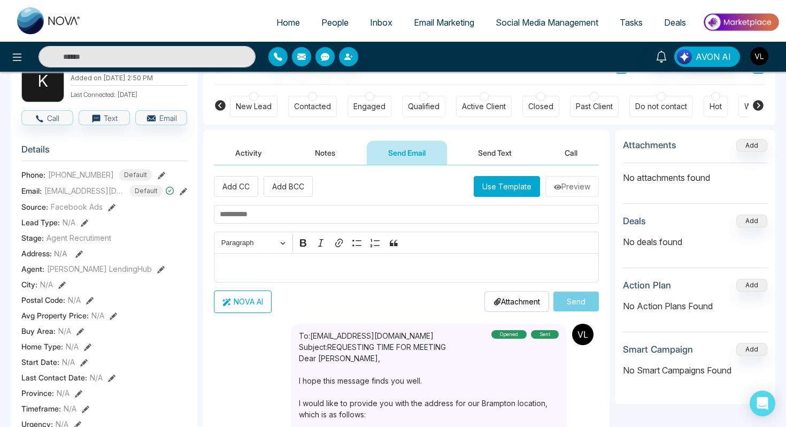
scroll to position [66, 0]
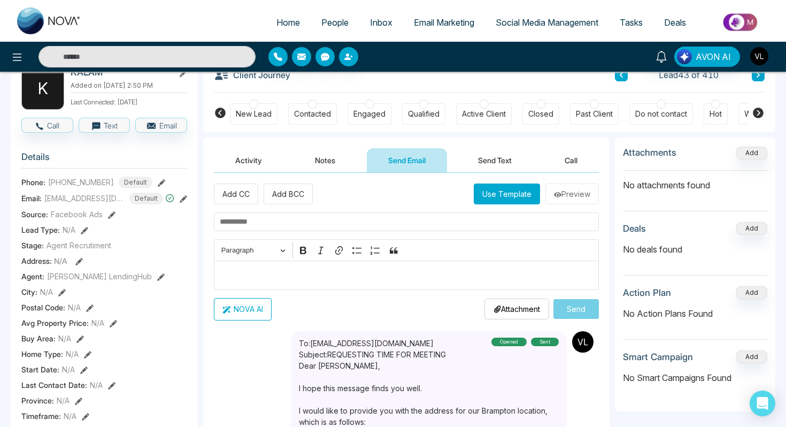
click at [474, 164] on button "Send Text" at bounding box center [495, 160] width 76 height 24
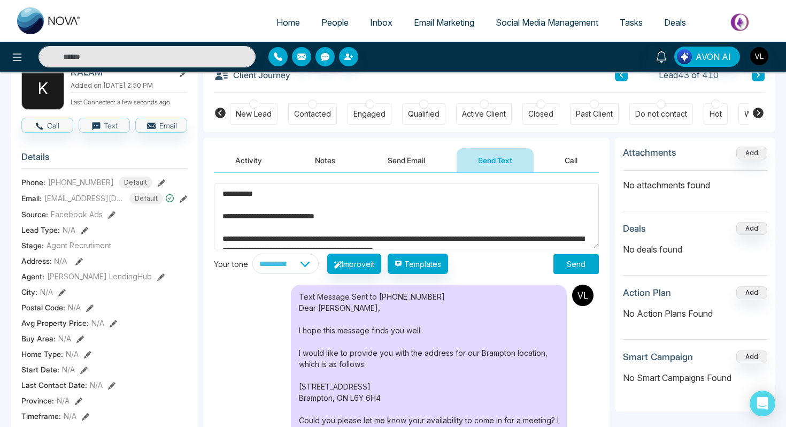
type textarea "**********"
click at [566, 262] on button "Send" at bounding box center [575, 264] width 45 height 20
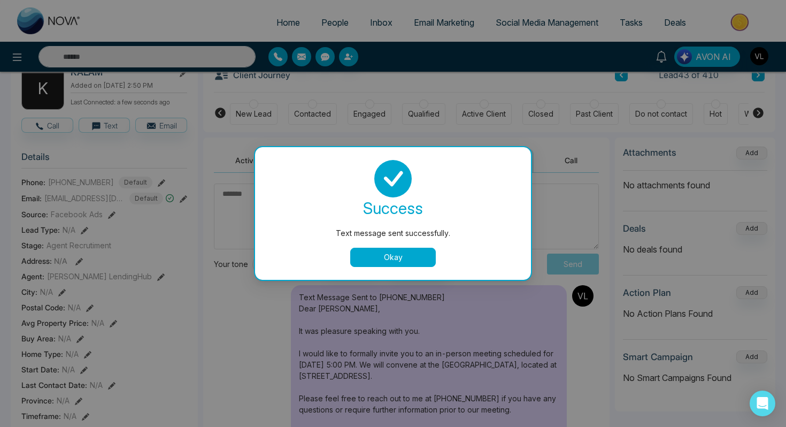
click at [374, 264] on button "Okay" at bounding box center [393, 257] width 86 height 19
